Goal: Task Accomplishment & Management: Manage account settings

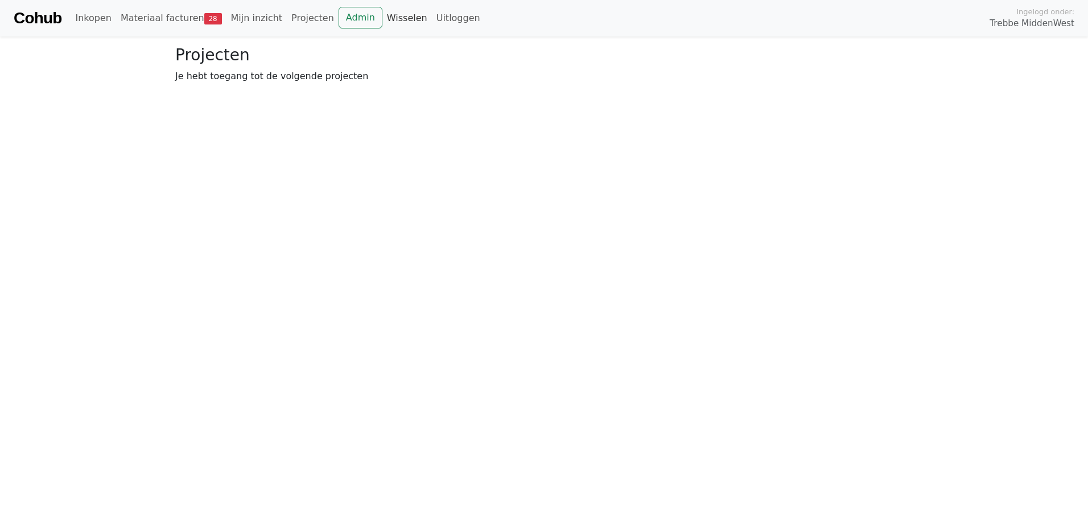
click at [382, 22] on link "Wisselen" at bounding box center [406, 18] width 49 height 23
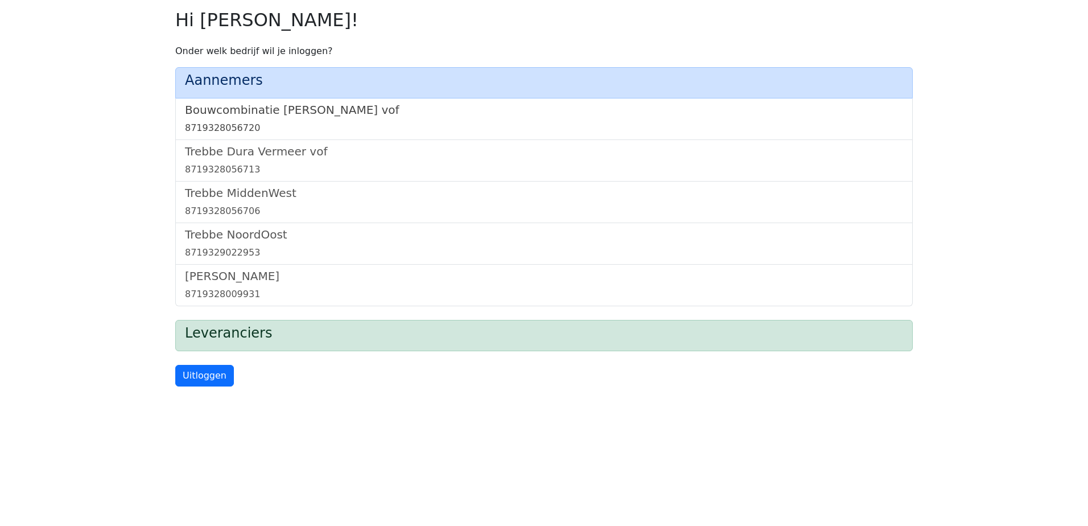
click at [295, 108] on h5 "Bouwcombinatie [PERSON_NAME] vof" at bounding box center [544, 110] width 718 height 14
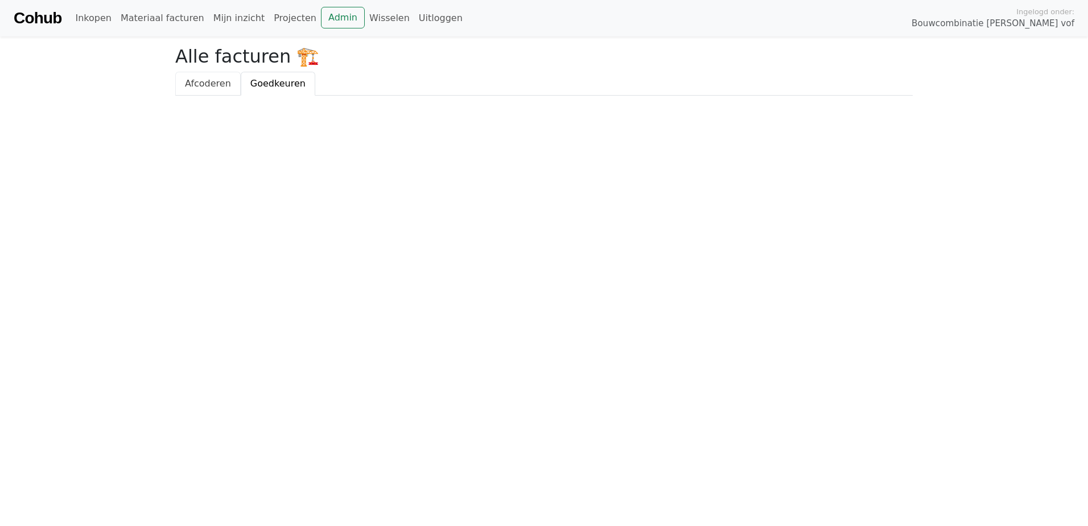
click at [207, 85] on span "Afcoderen" at bounding box center [208, 83] width 46 height 11
click at [250, 86] on span "Goedkeuren" at bounding box center [277, 83] width 55 height 11
click at [321, 15] on link "Admin" at bounding box center [343, 18] width 44 height 22
click at [365, 19] on link "Wisselen" at bounding box center [389, 18] width 49 height 23
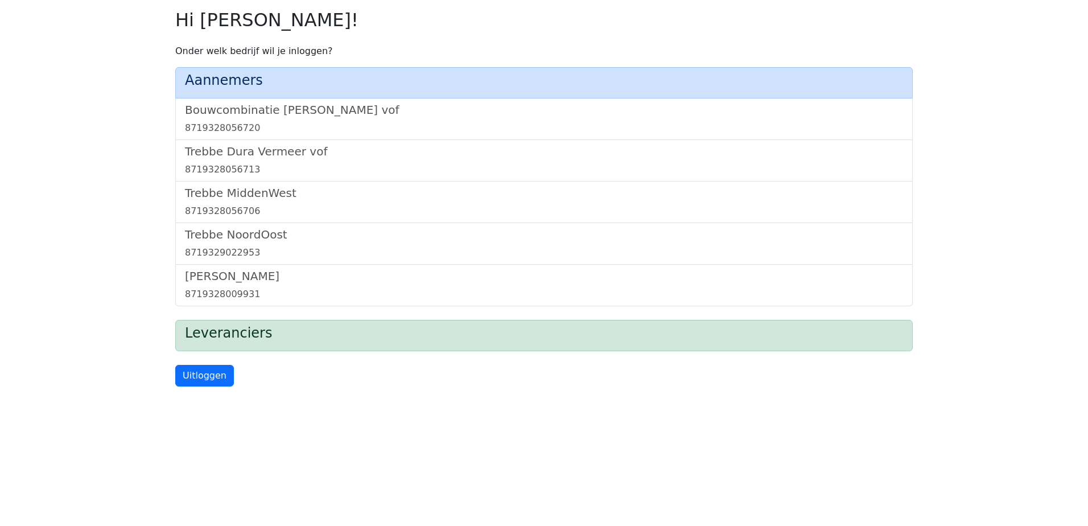
click at [228, 142] on div "Trebbe Dura Vermeer vof 8719328056713" at bounding box center [543, 161] width 737 height 42
click at [226, 151] on h5 "Trebbe Dura Vermeer vof" at bounding box center [544, 152] width 718 height 14
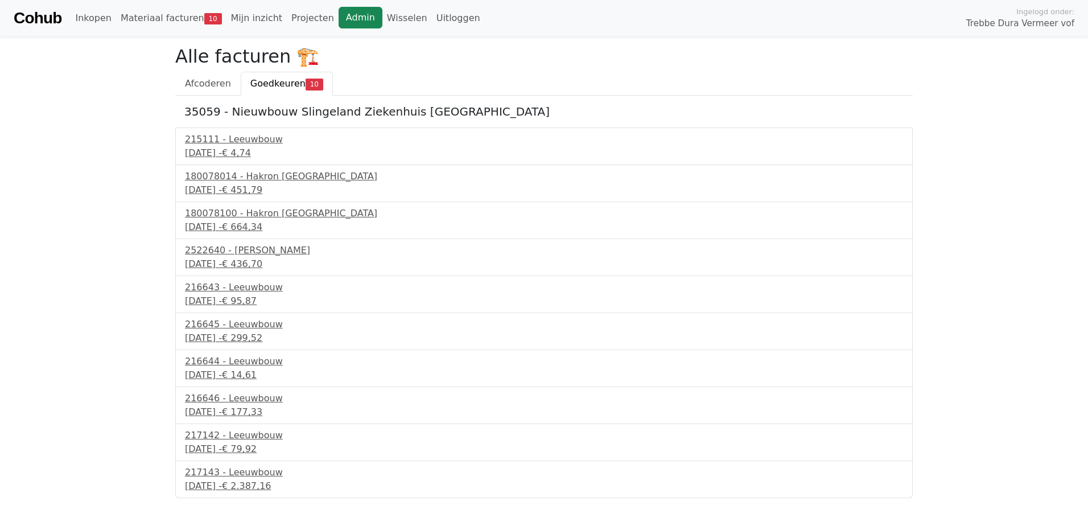
click at [339, 21] on link "Admin" at bounding box center [361, 18] width 44 height 22
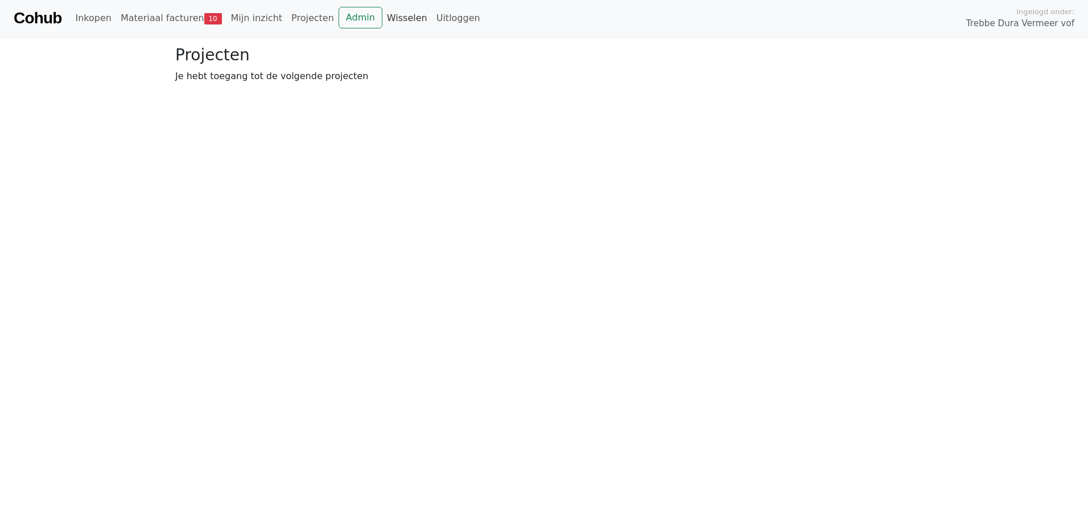
click at [397, 17] on link "Wisselen" at bounding box center [406, 18] width 49 height 23
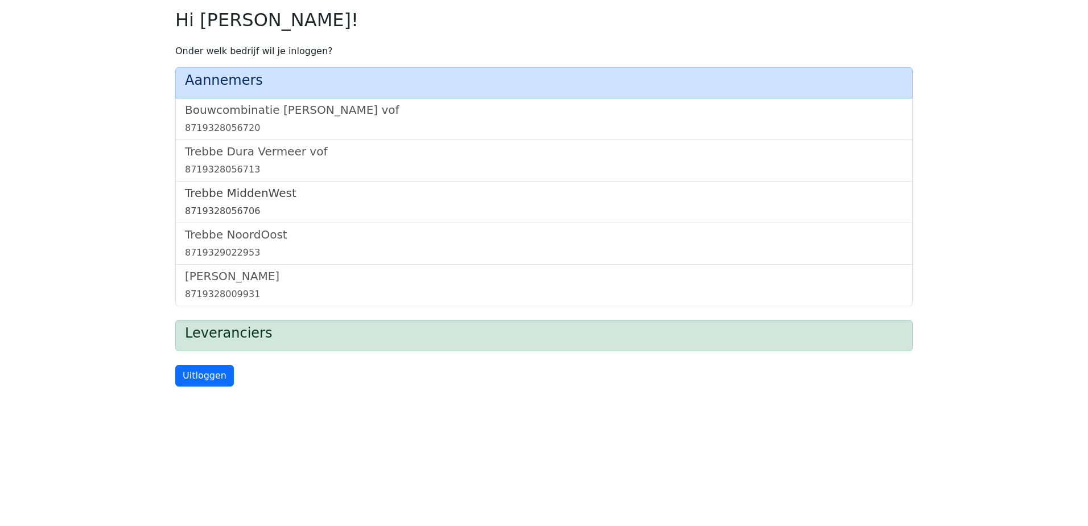
click at [262, 195] on h5 "Trebbe MiddenWest" at bounding box center [544, 193] width 718 height 14
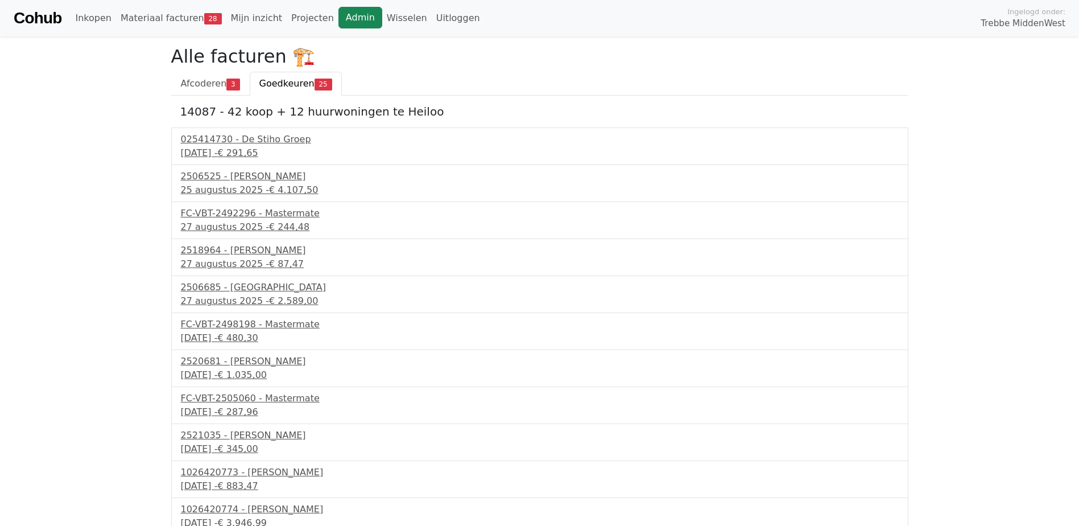
click at [339, 19] on link "Admin" at bounding box center [361, 18] width 44 height 22
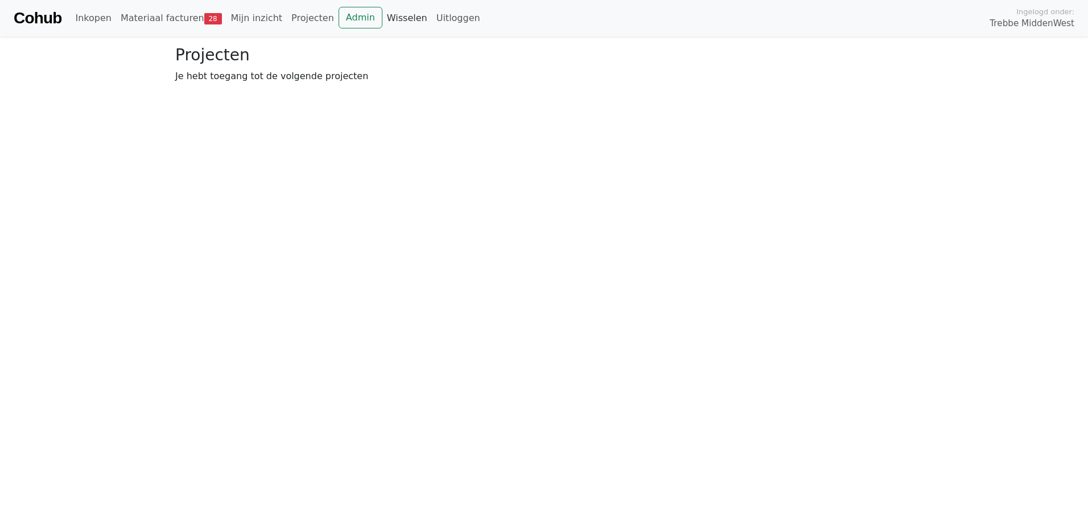
click at [384, 19] on link "Wisselen" at bounding box center [406, 18] width 49 height 23
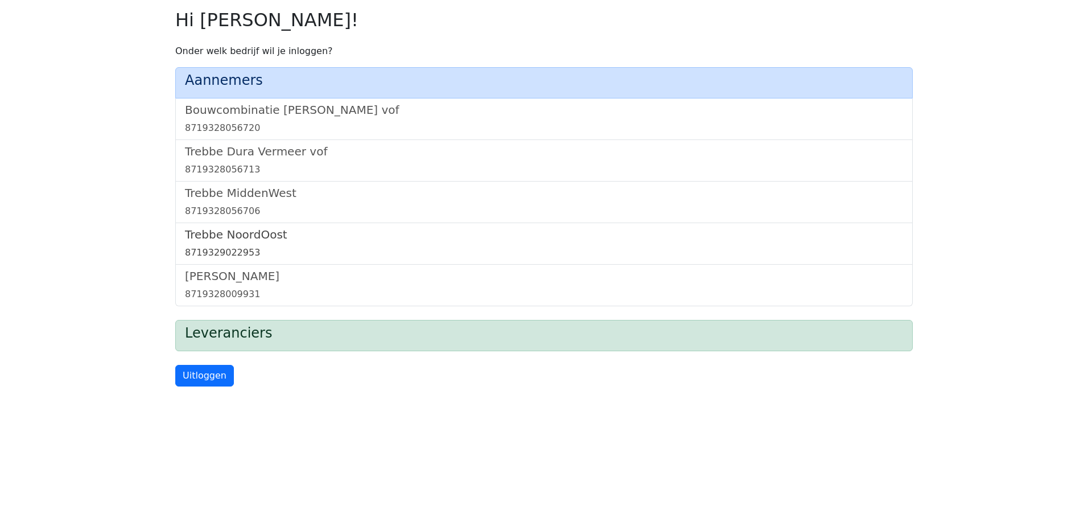
click at [257, 232] on h5 "Trebbe NoordOost" at bounding box center [544, 235] width 718 height 14
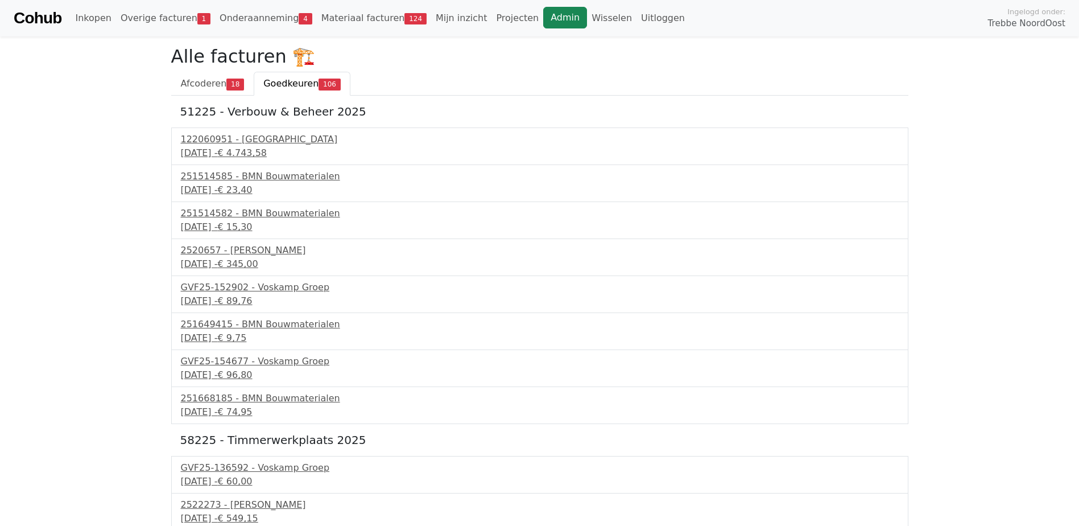
click at [543, 17] on link "Admin" at bounding box center [565, 18] width 44 height 22
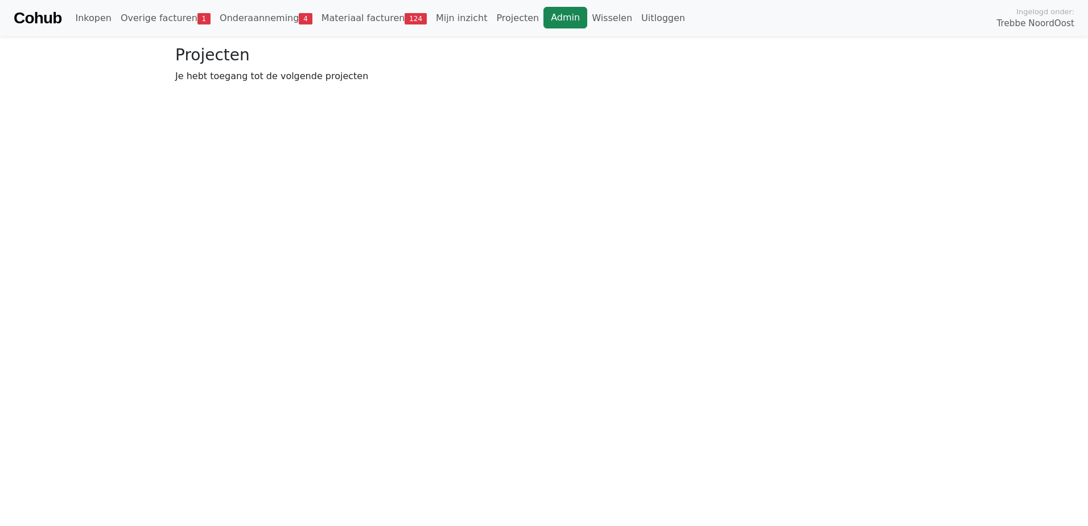
click at [543, 25] on link "Admin" at bounding box center [565, 18] width 44 height 22
click at [587, 22] on link "Wisselen" at bounding box center [611, 18] width 49 height 23
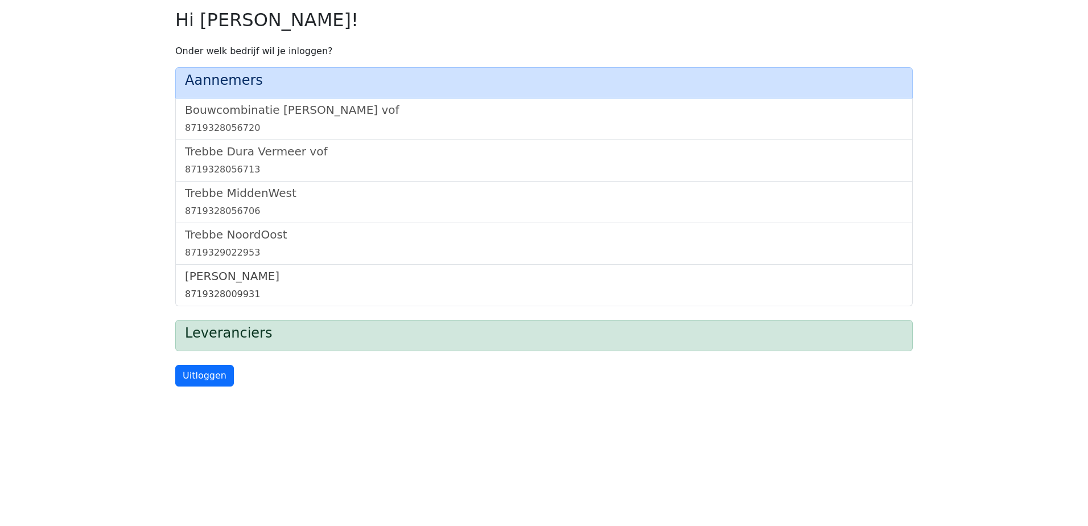
click at [232, 275] on h5 "Trebbe Wonen" at bounding box center [544, 276] width 718 height 14
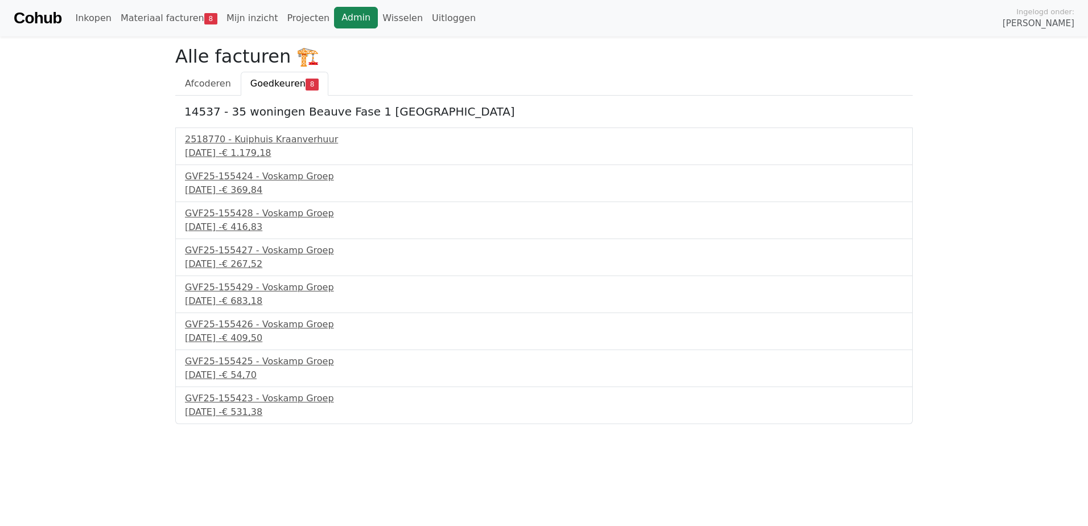
click at [334, 8] on link "Admin" at bounding box center [356, 18] width 44 height 22
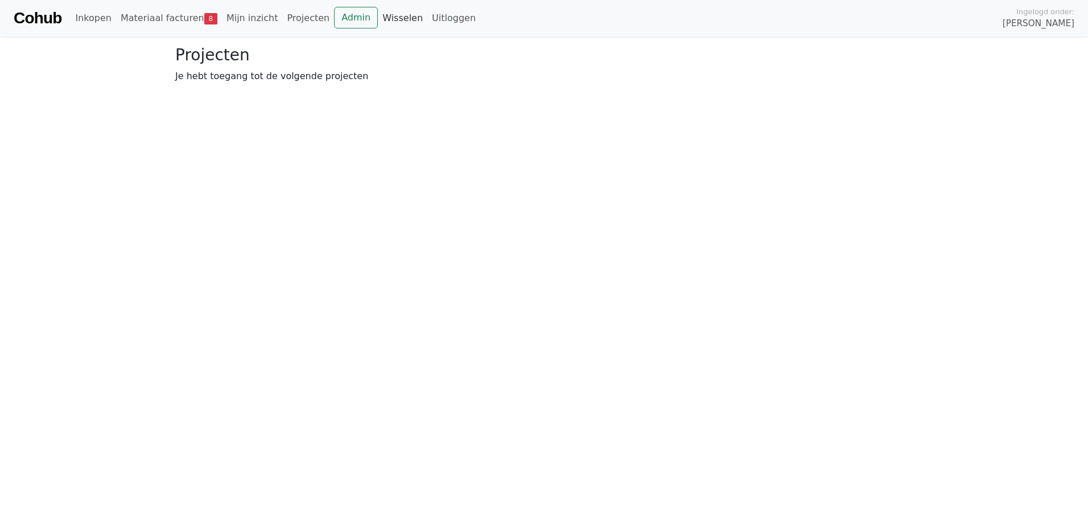
click at [378, 18] on link "Wisselen" at bounding box center [402, 18] width 49 height 23
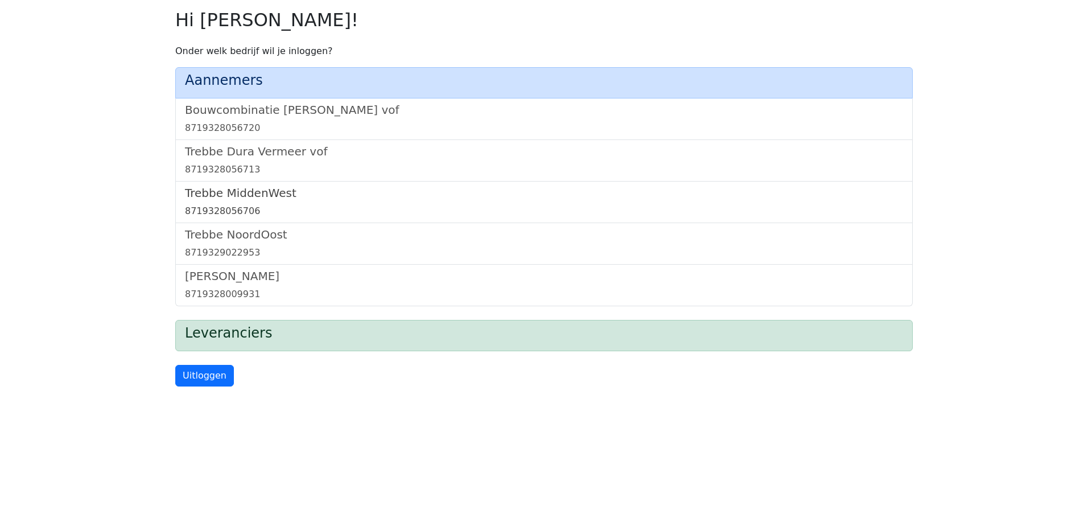
click at [234, 191] on h5 "Trebbe MiddenWest" at bounding box center [544, 193] width 718 height 14
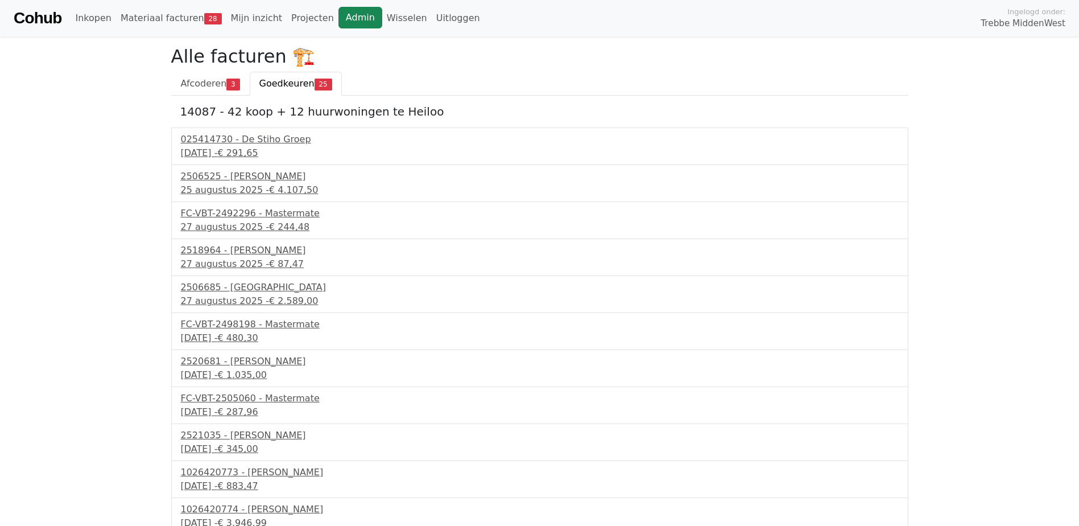
click at [343, 17] on link "Admin" at bounding box center [361, 18] width 44 height 22
